Goal: Navigation & Orientation: Find specific page/section

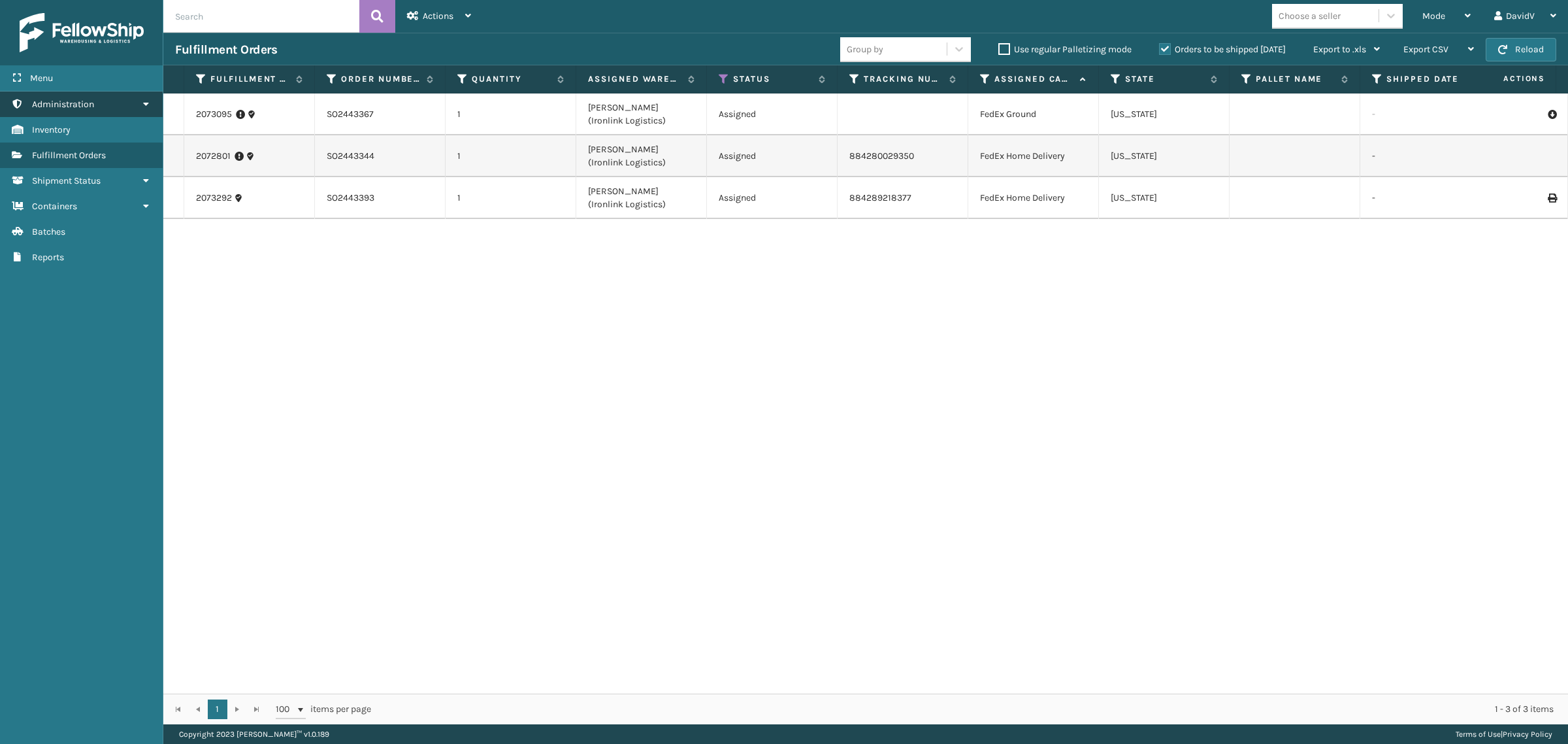
click at [149, 103] on icon at bounding box center [145, 104] width 10 height 9
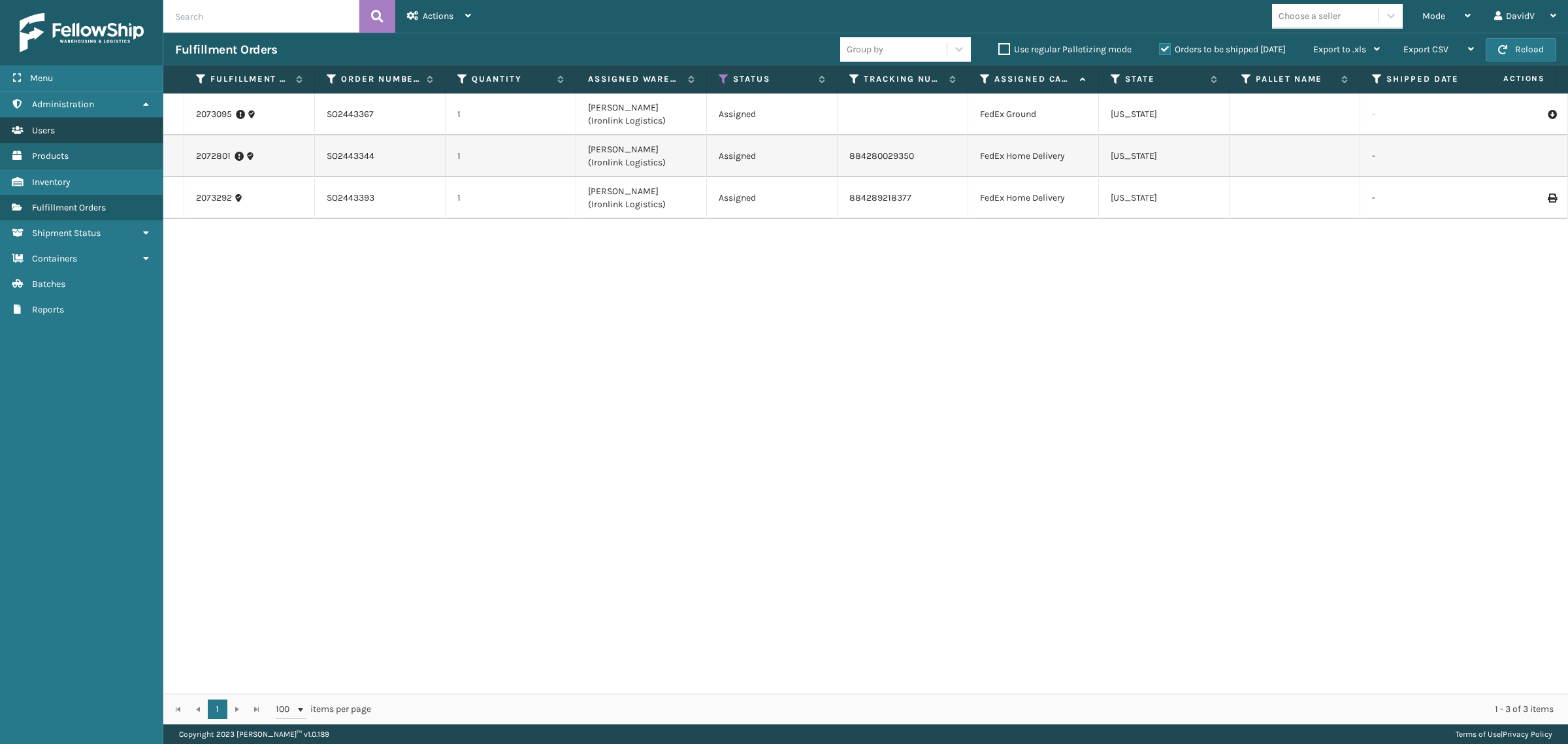
click at [37, 131] on span "Users" at bounding box center [43, 130] width 23 height 11
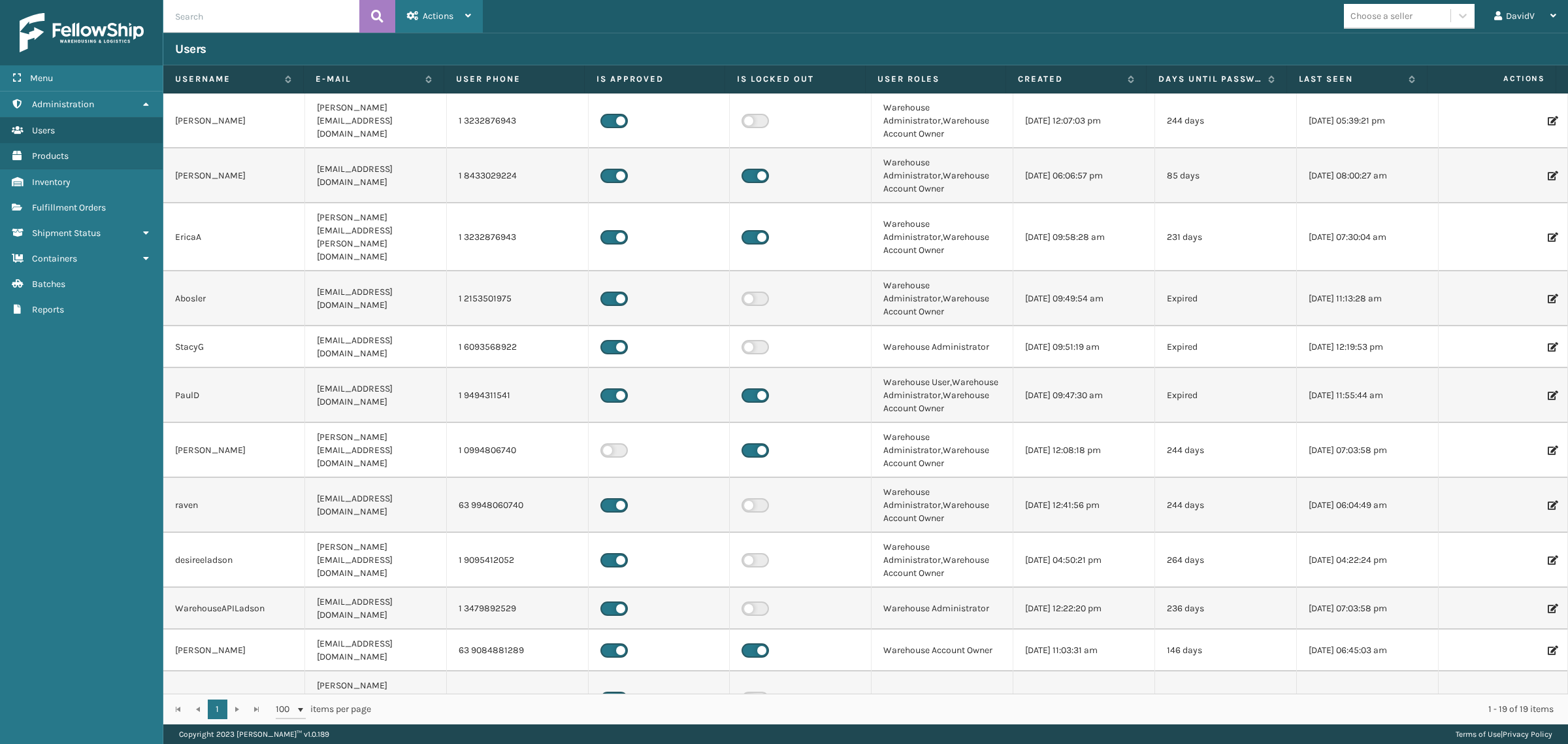
click at [467, 17] on icon at bounding box center [468, 16] width 6 height 9
click at [521, 23] on div "Choose a seller DavidV Log Out" at bounding box center [1025, 16] width 1085 height 33
